Goal: Check status: Check status

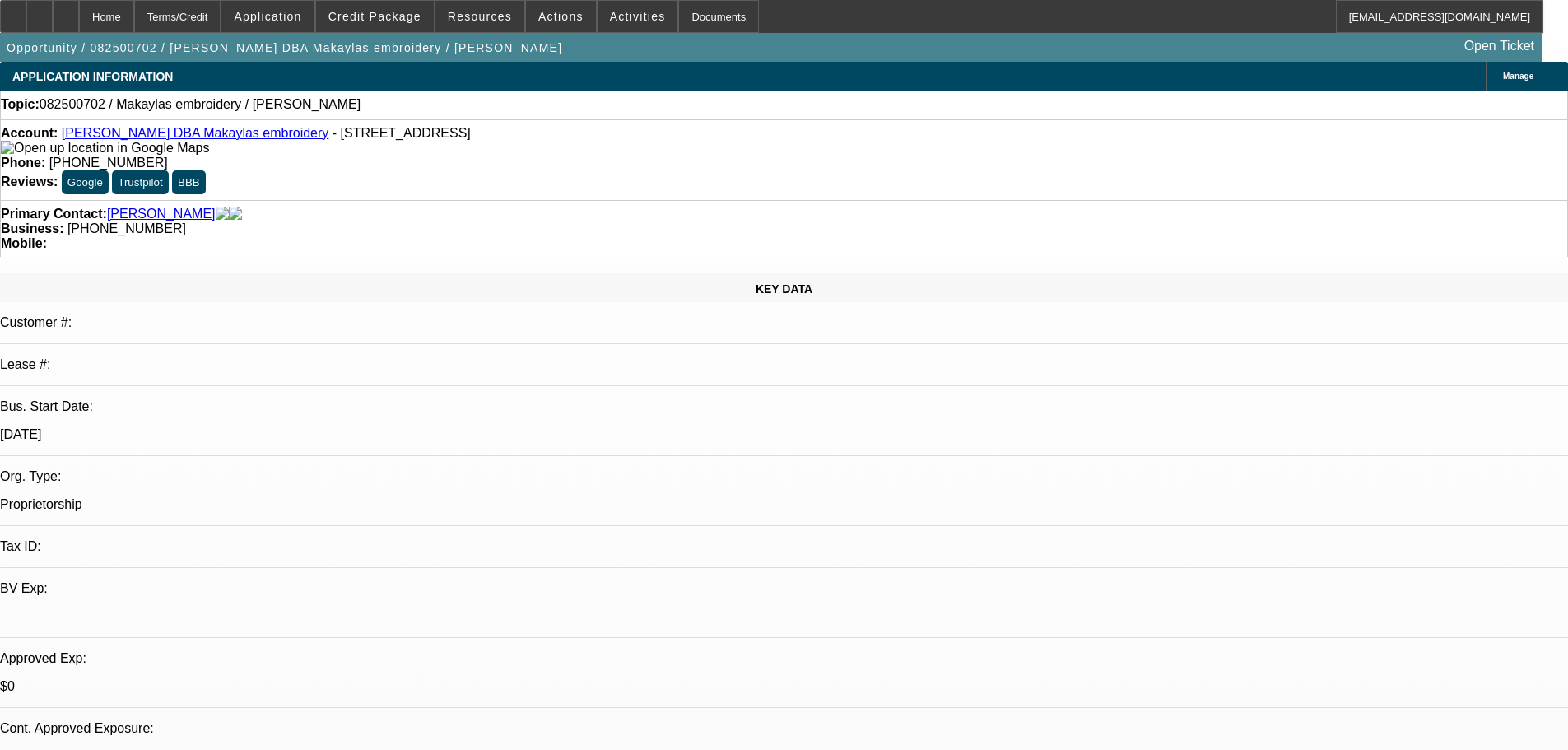
select select "0"
select select "2"
select select "0.1"
select select "4"
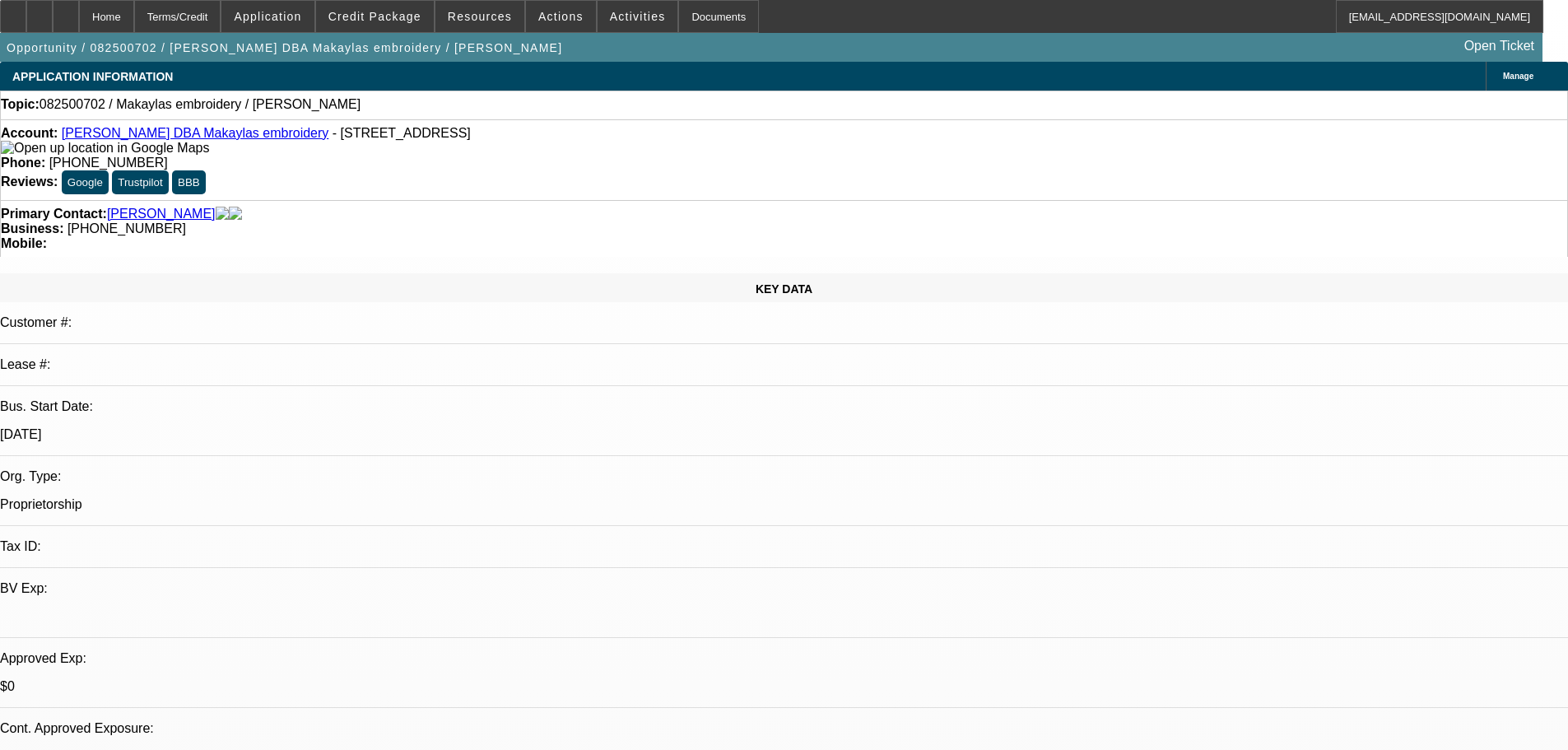
scroll to position [83, 0]
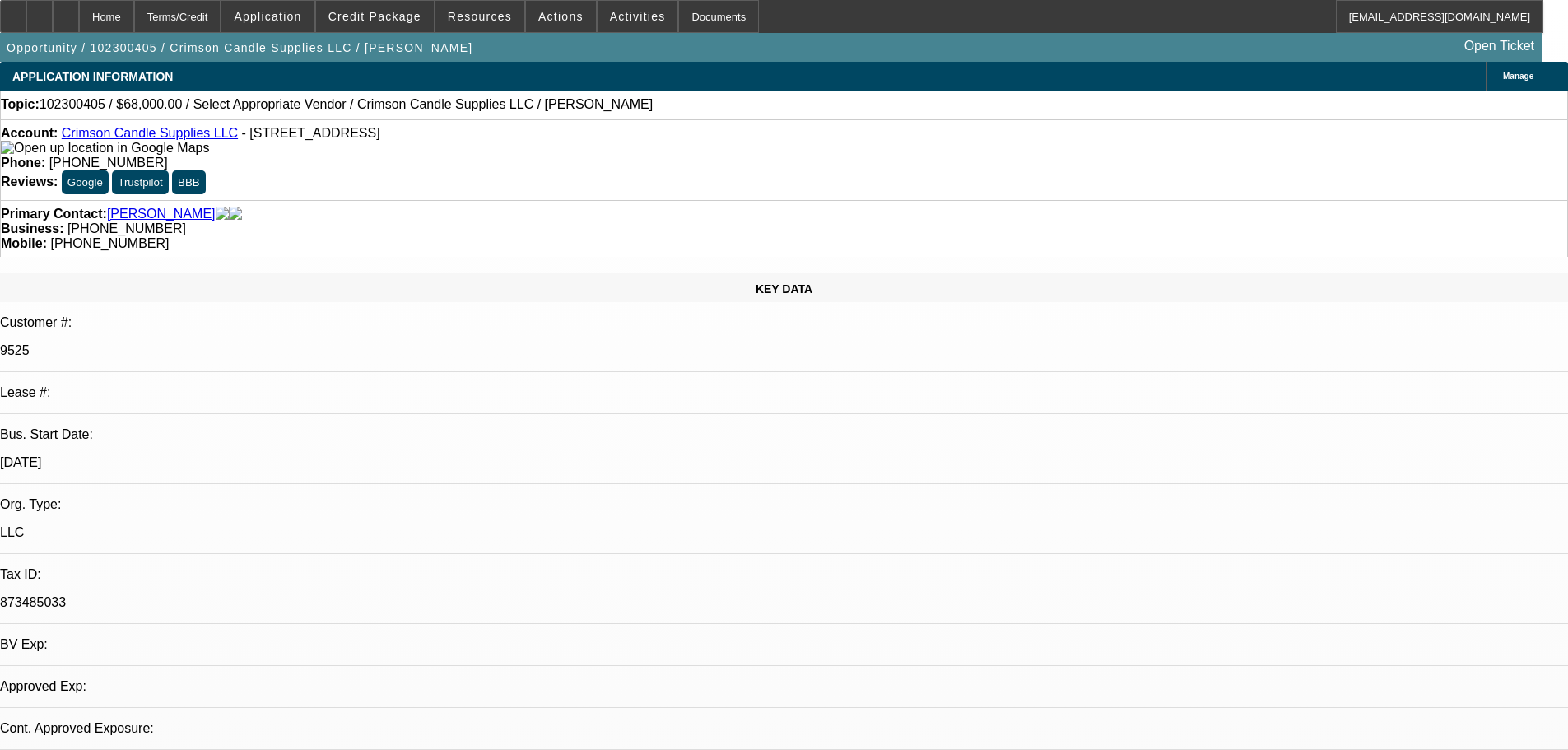
select select "0"
select select "2"
select select "0.1"
select select "1"
select select "2"
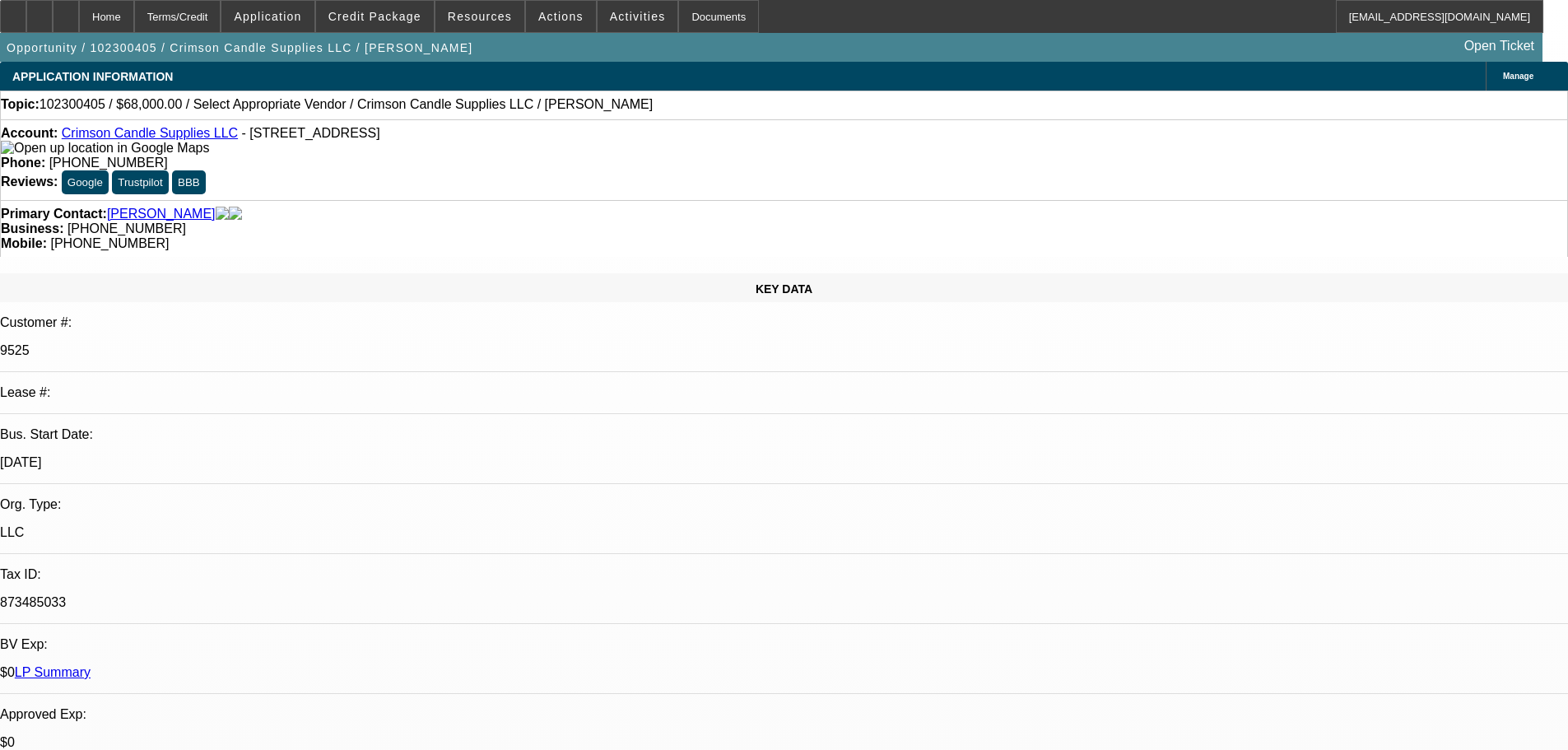
select select "4"
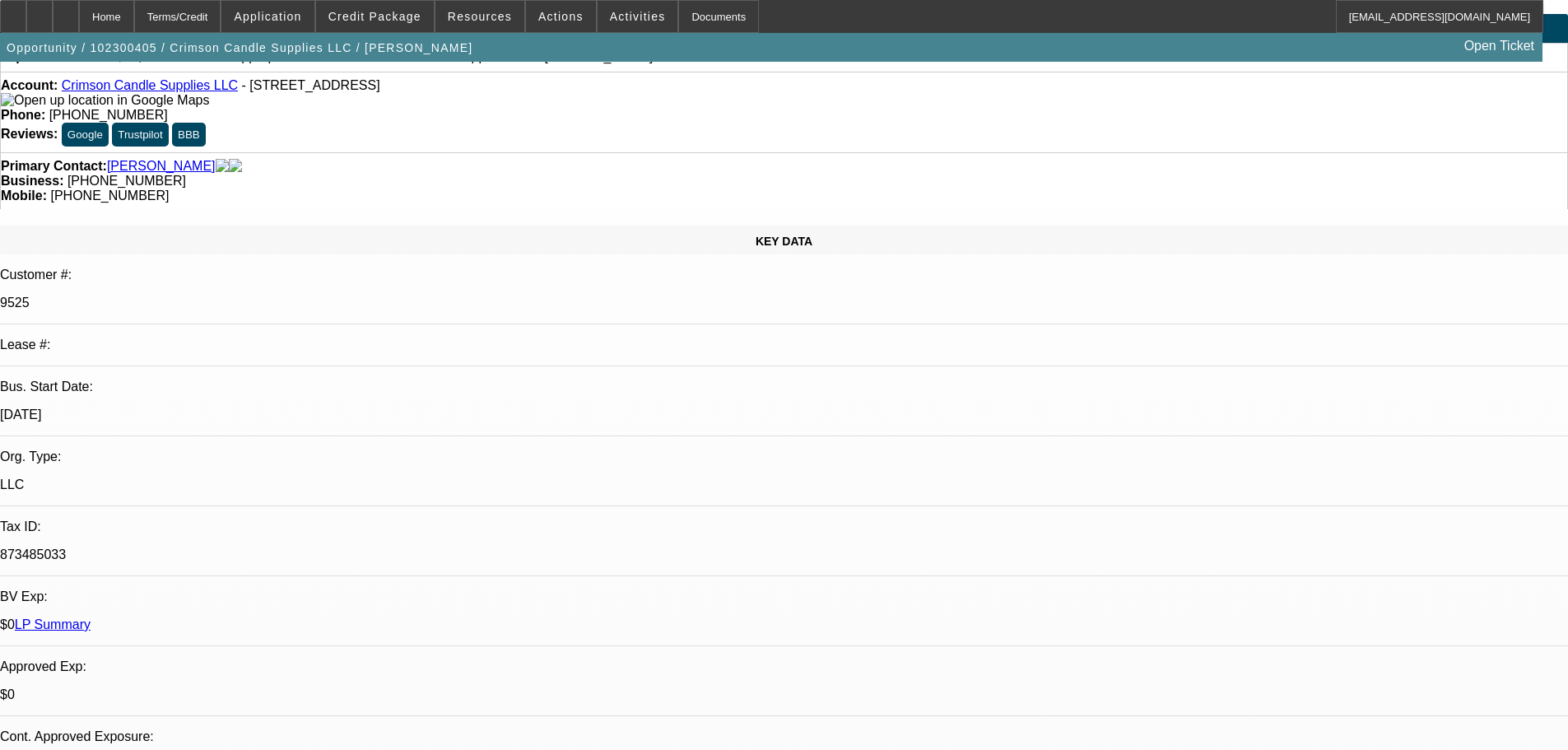
scroll to position [329, 0]
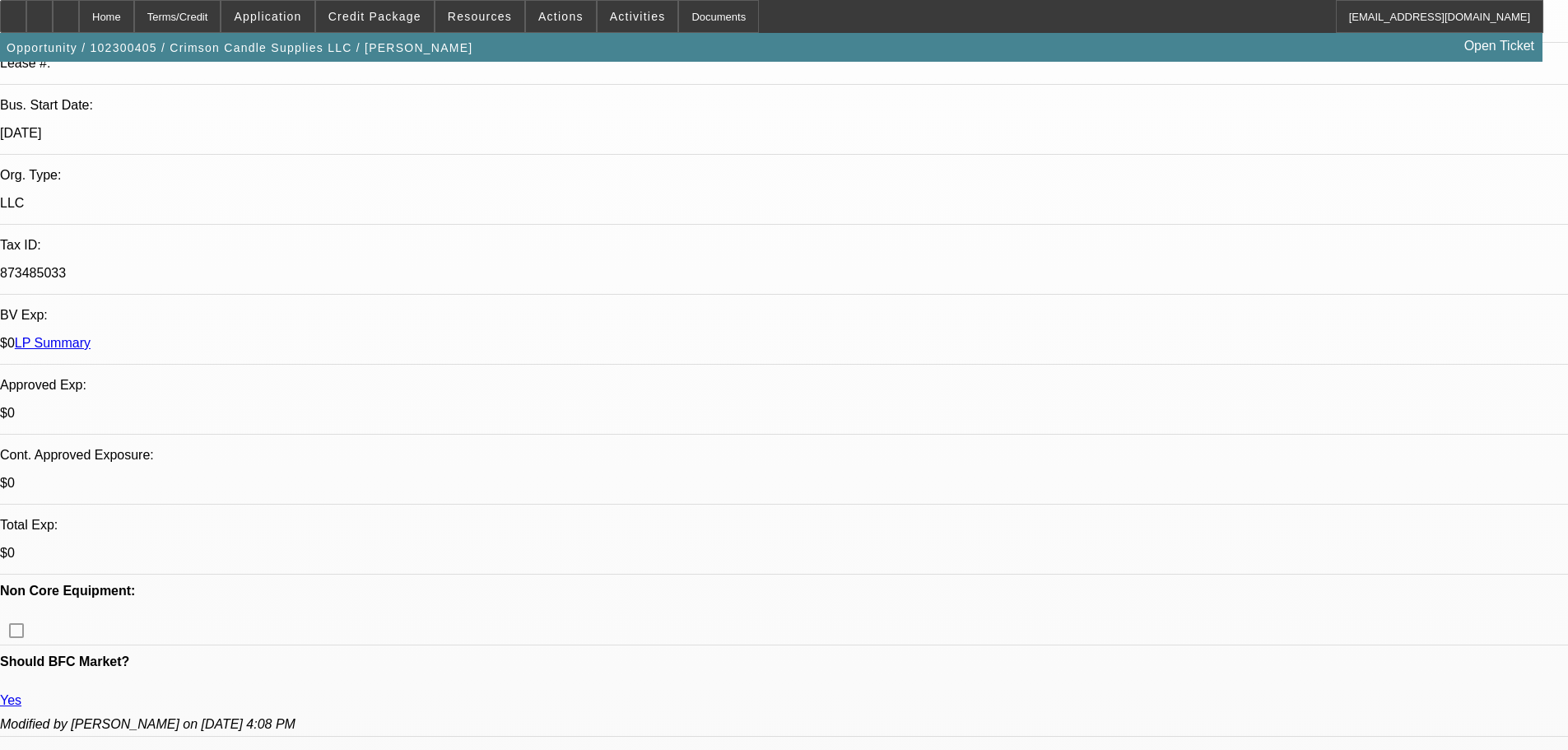
click at [405, 15] on span "Credit Package" at bounding box center [375, 17] width 93 height 14
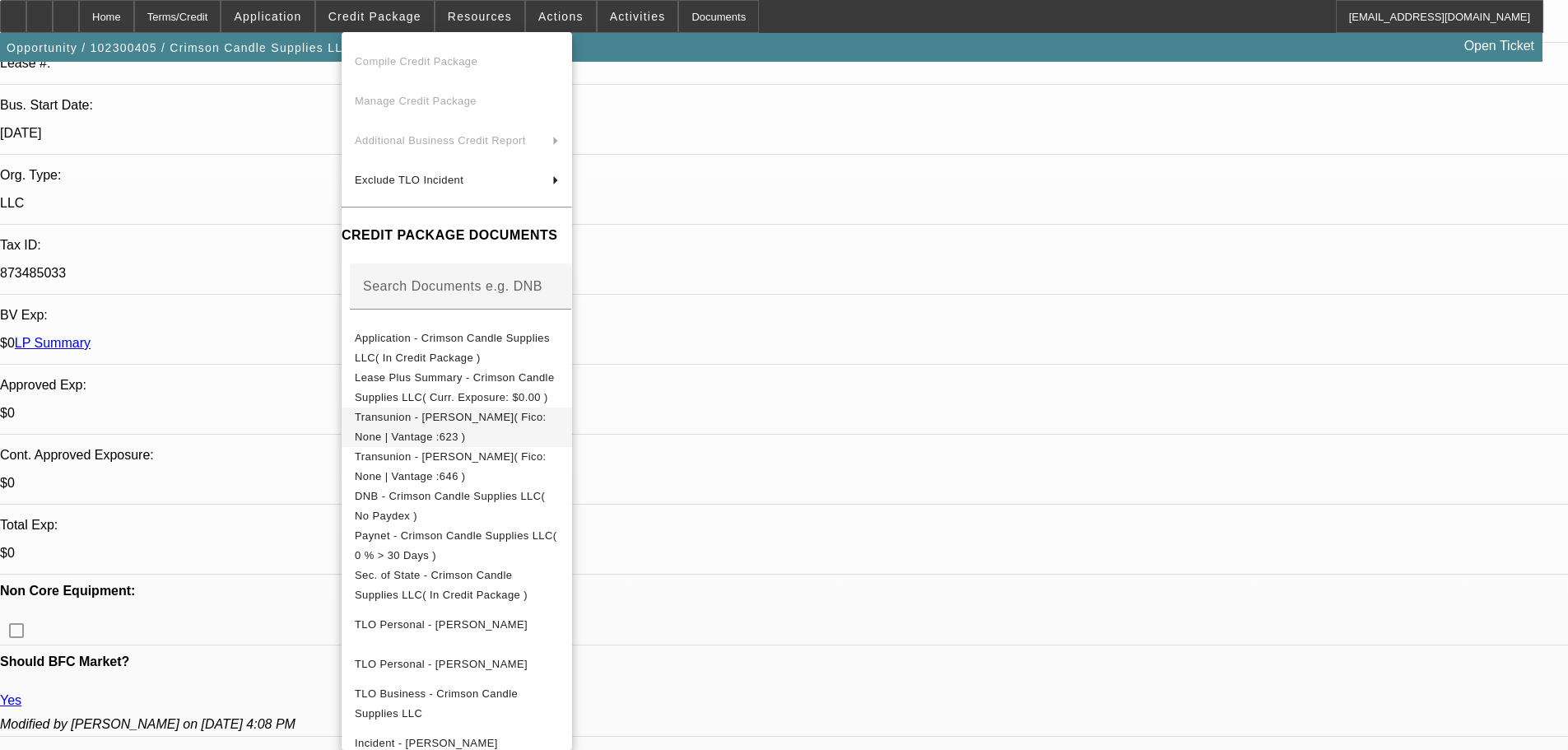
scroll to position [129, 0]
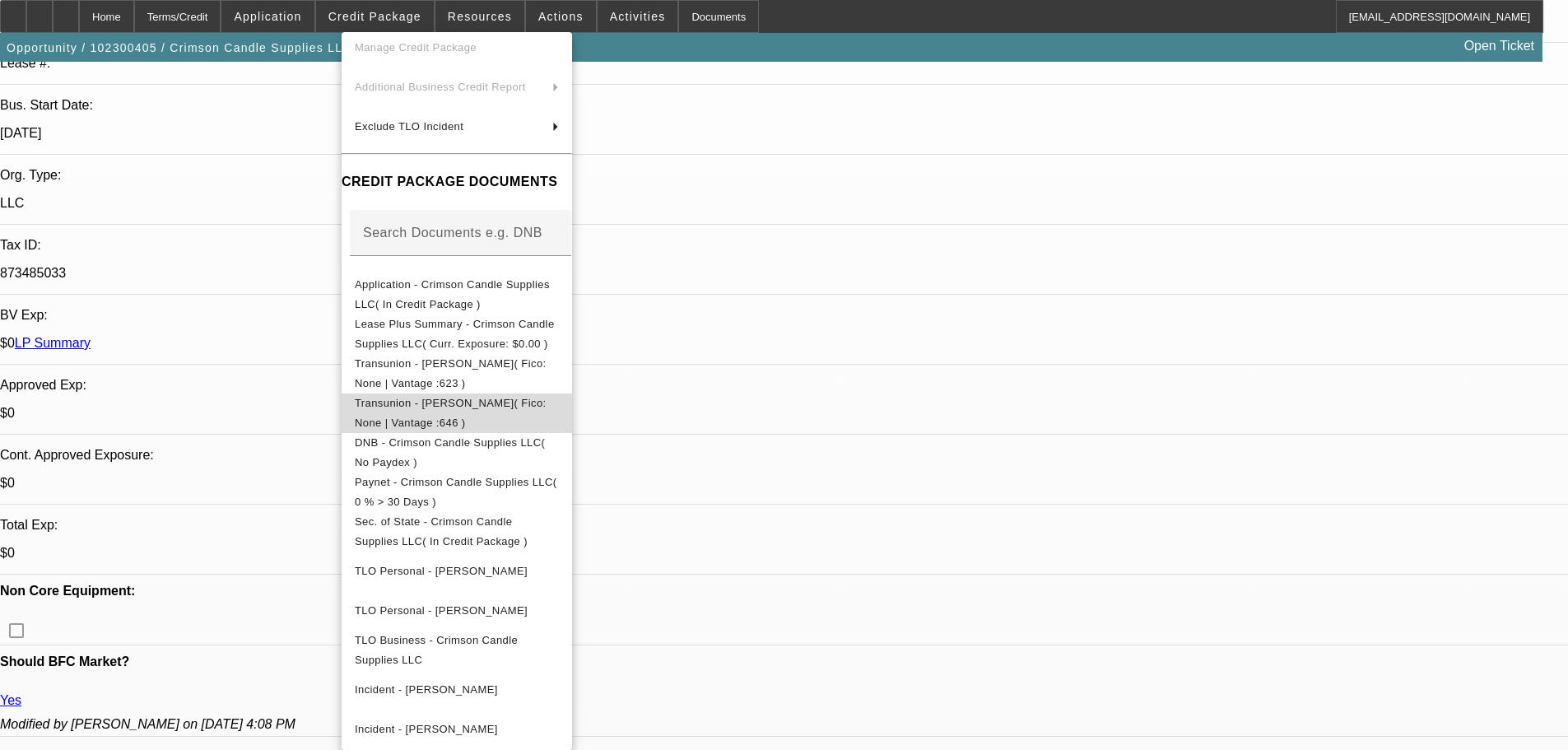
click at [546, 402] on span "Transunion - McDaniel, Russell( Fico: None | Vantage :646 )" at bounding box center [450, 412] width 192 height 32
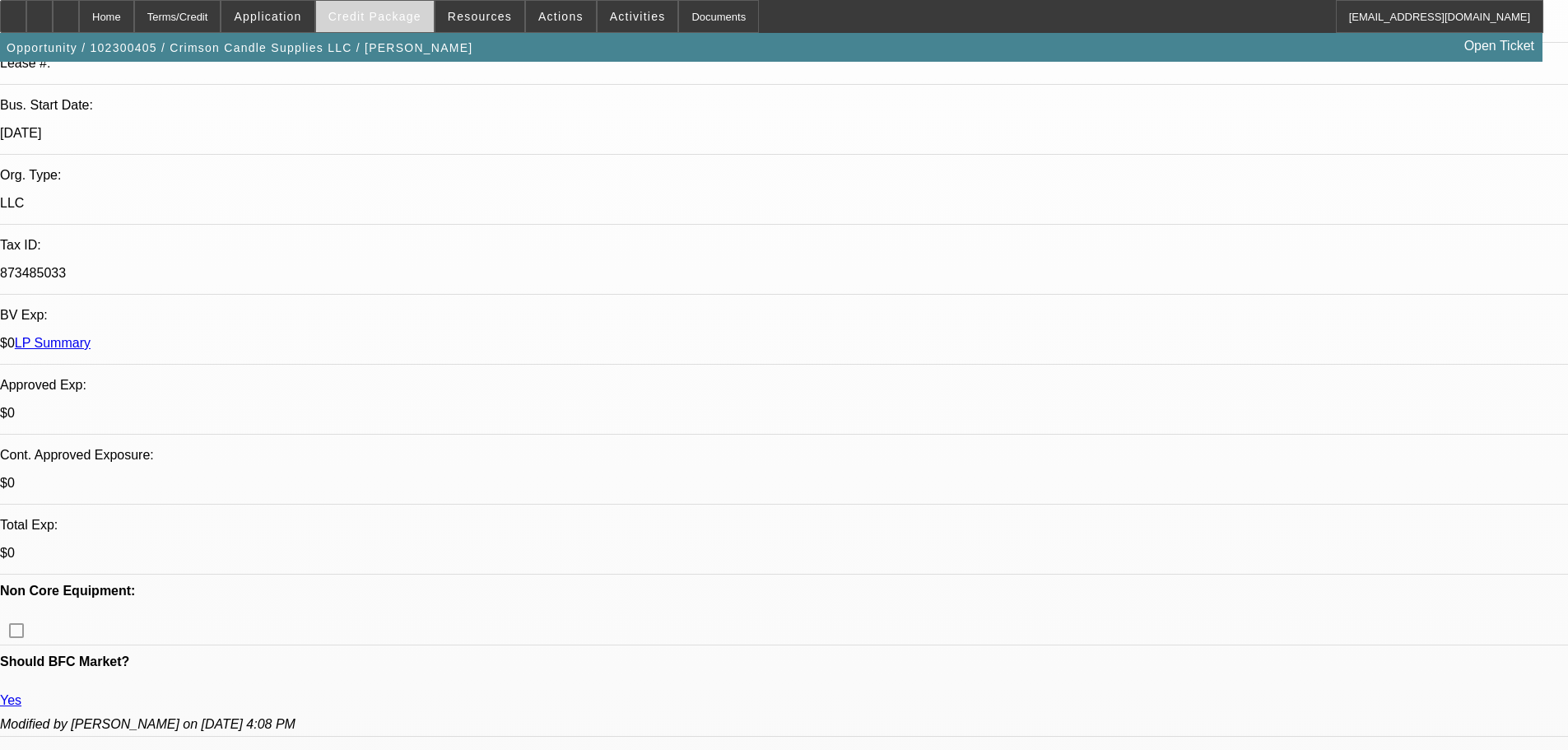
click at [381, 14] on span "Credit Package" at bounding box center [375, 17] width 93 height 14
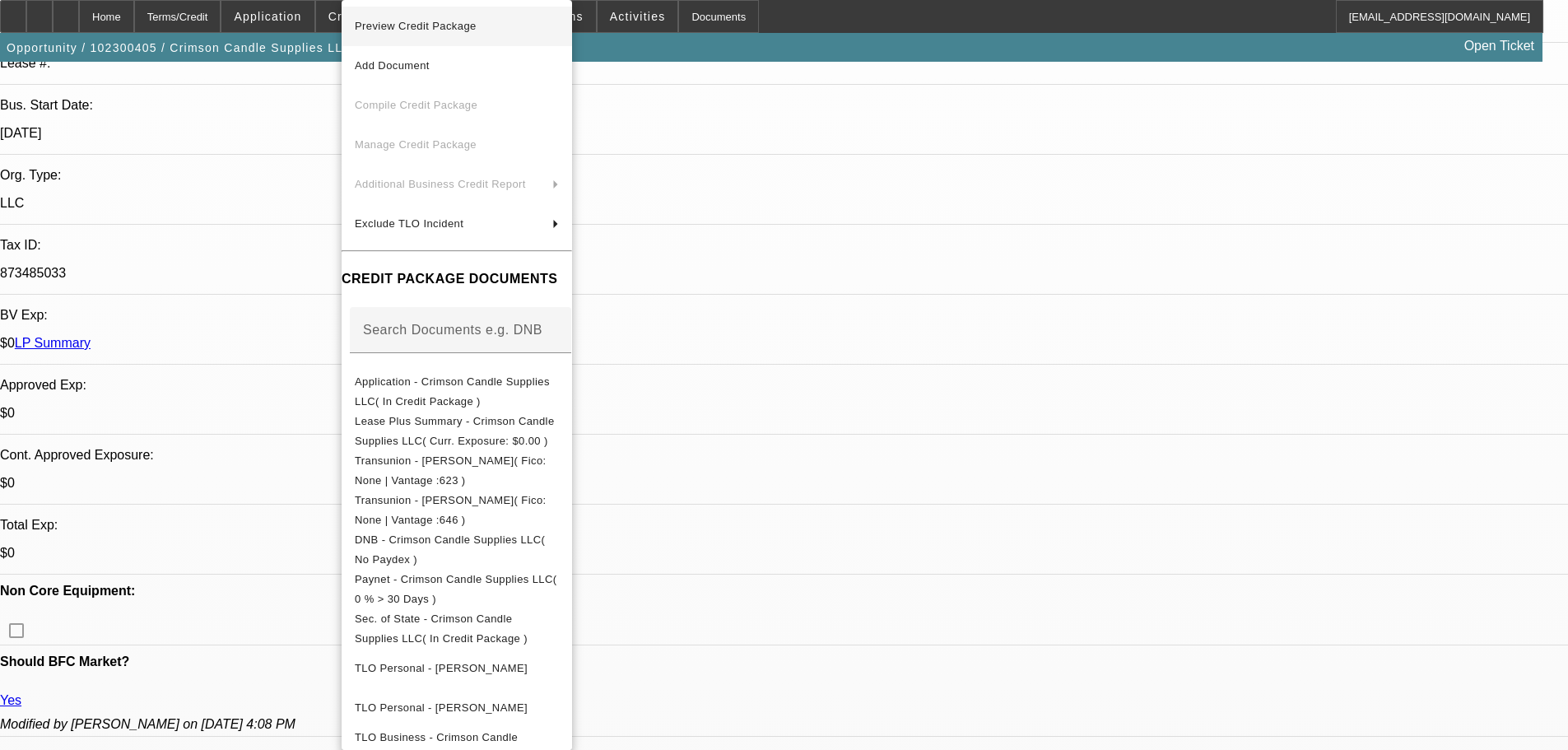
click at [448, 26] on span "Preview Credit Package" at bounding box center [415, 25] width 122 height 13
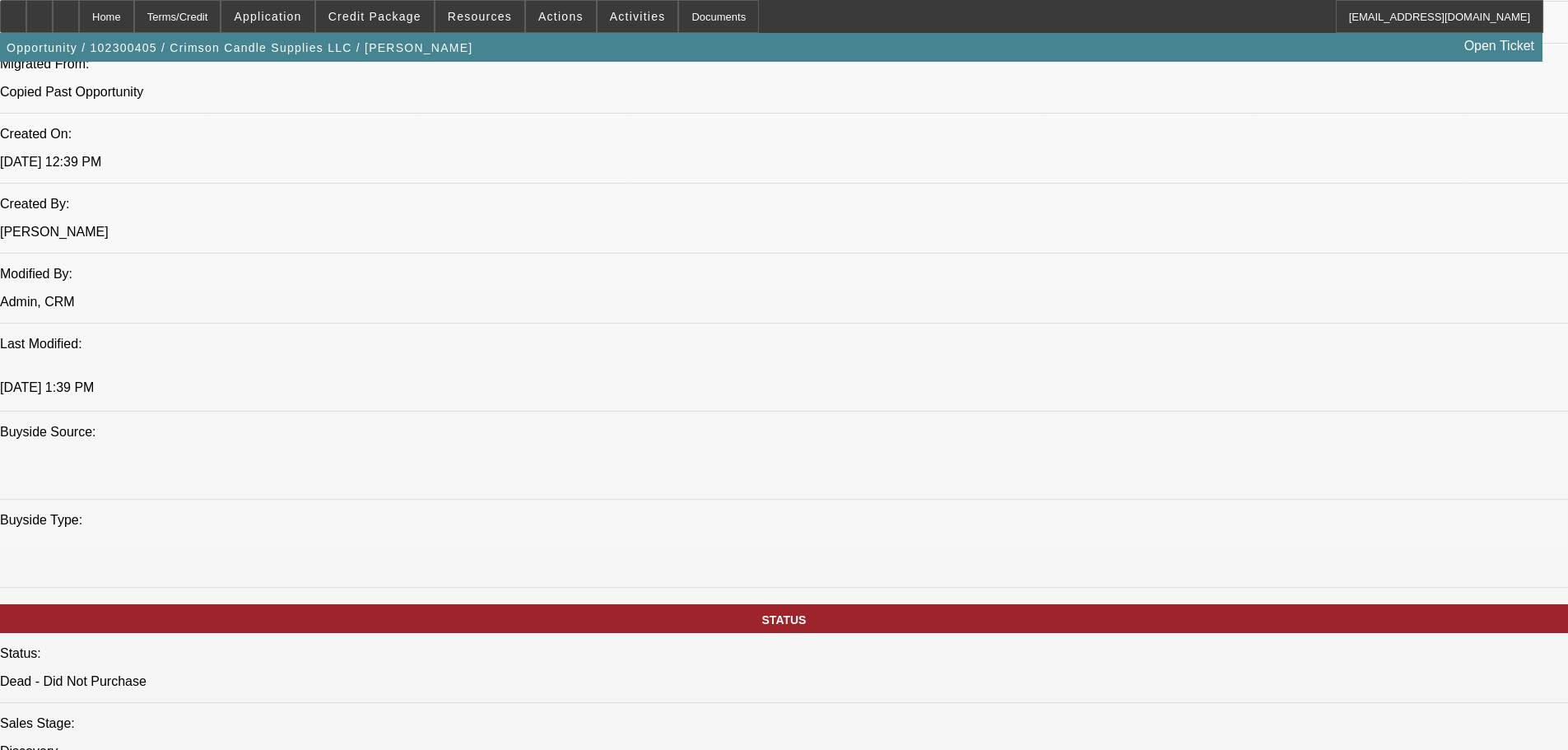
scroll to position [1316, 0]
